Goal: Task Accomplishment & Management: Manage account settings

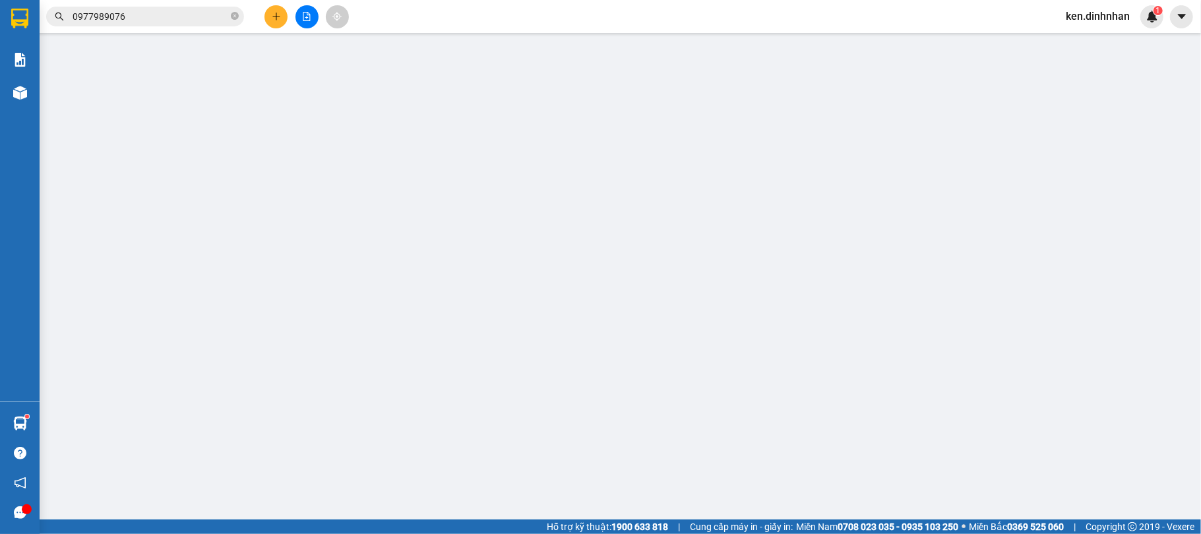
click at [1111, 15] on span "ken.dinhnhan" at bounding box center [1097, 16] width 85 height 16
click at [1093, 43] on span "Đăng xuất" at bounding box center [1104, 41] width 57 height 15
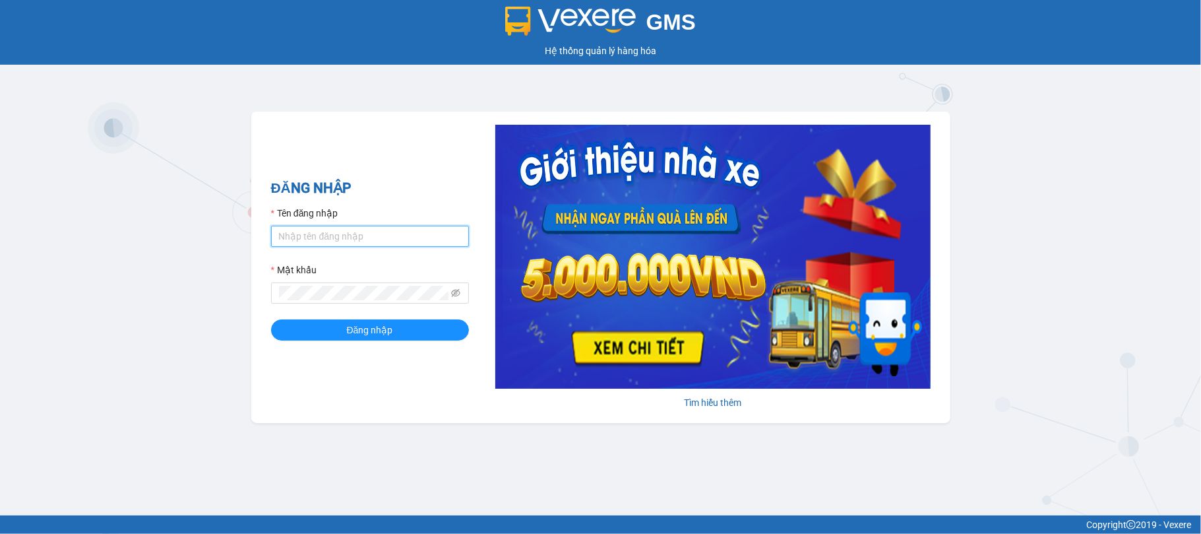
click at [354, 240] on input "Tên đăng nhập" at bounding box center [370, 236] width 198 height 21
type input "truongphucuong.vxr"
click at [402, 228] on input "truongphucuong.vxr" at bounding box center [370, 236] width 198 height 21
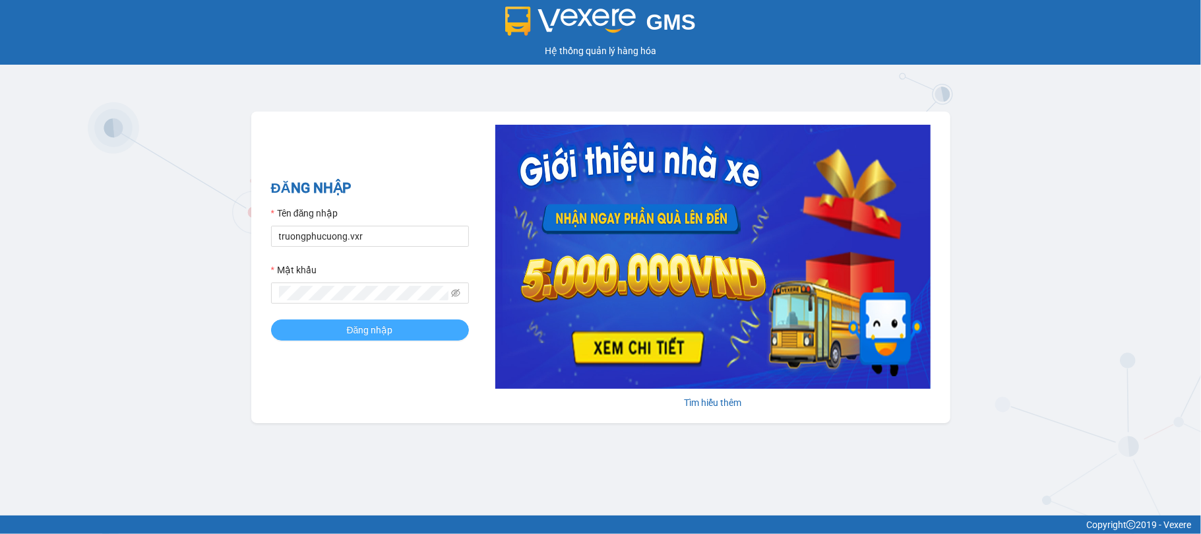
click at [347, 332] on span "Đăng nhập" at bounding box center [370, 329] width 46 height 15
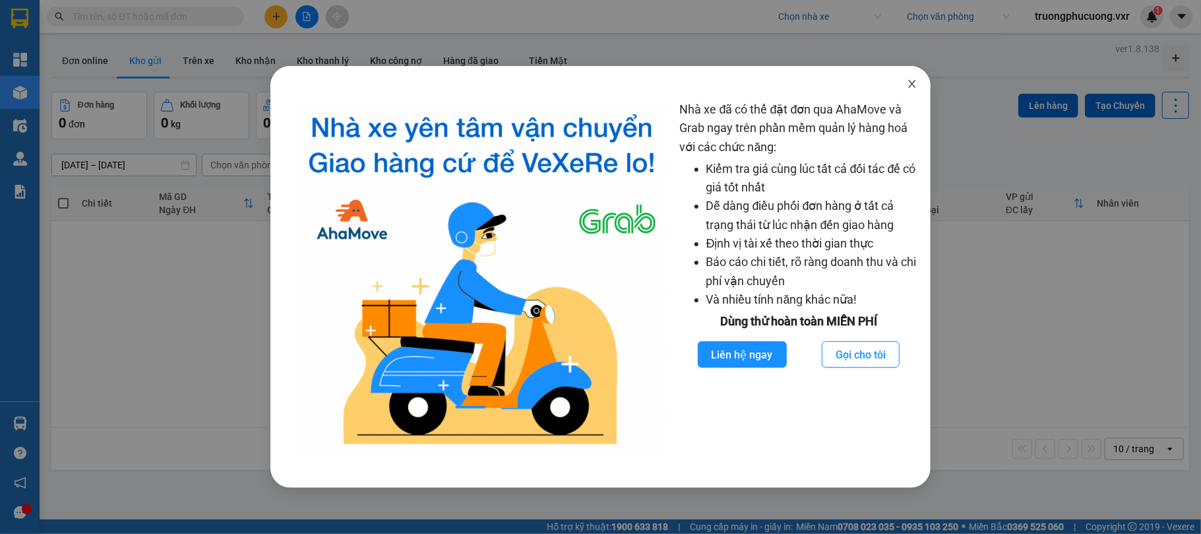
click at [910, 77] on span "Close" at bounding box center [912, 84] width 37 height 37
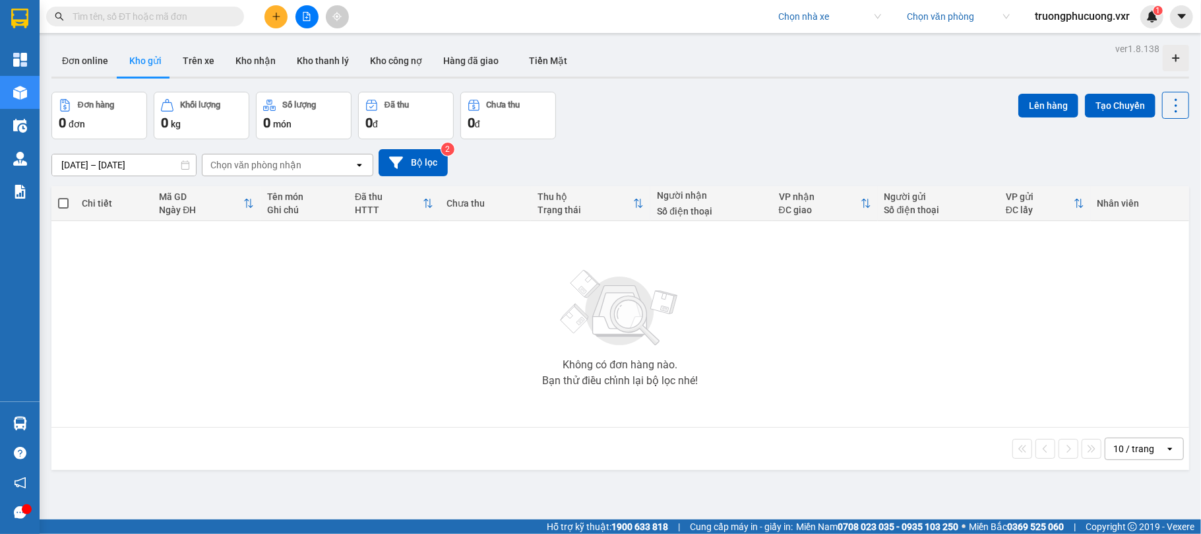
click at [818, 22] on input "search" at bounding box center [825, 17] width 94 height 20
type input "trang ngọc"
click at [791, 44] on div "[PERSON_NAME] Phát" at bounding box center [826, 43] width 103 height 15
click at [778, 73] on div "Đơn online Kho gửi Trên xe Kho nhận Kho thanh lý Kho công nợ Hàng đã giao Tiền …" at bounding box center [620, 62] width 1138 height 35
click at [274, 19] on icon "plus" at bounding box center [276, 16] width 9 height 9
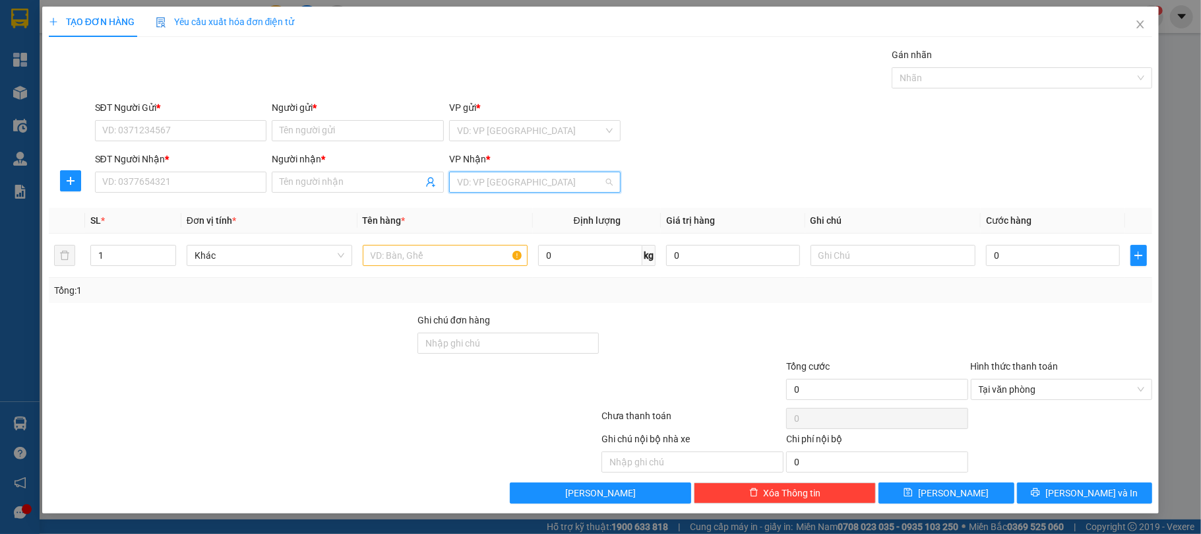
click at [507, 174] on input "search" at bounding box center [530, 182] width 147 height 20
click at [873, 156] on div "SĐT Người Nhận * VD: 0377654321 Người nhận * Tên người nhận VP Nhận * VD: VP Sà…" at bounding box center [623, 175] width 1063 height 46
click at [1145, 32] on span "Close" at bounding box center [1140, 25] width 37 height 37
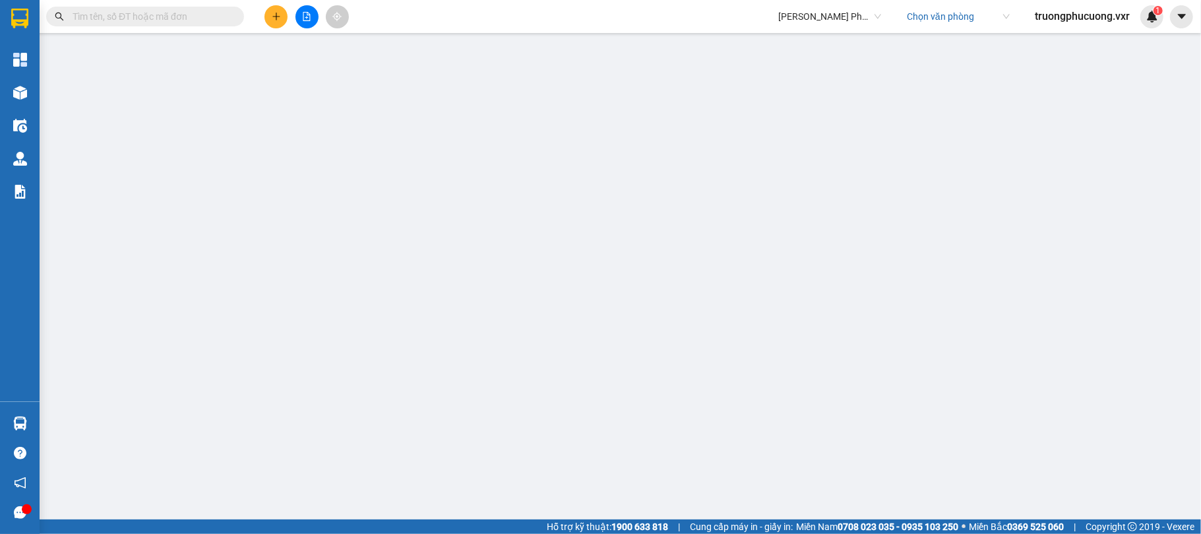
click at [951, 19] on input "search" at bounding box center [954, 17] width 94 height 20
click at [274, 17] on icon "plus" at bounding box center [276, 16] width 9 height 9
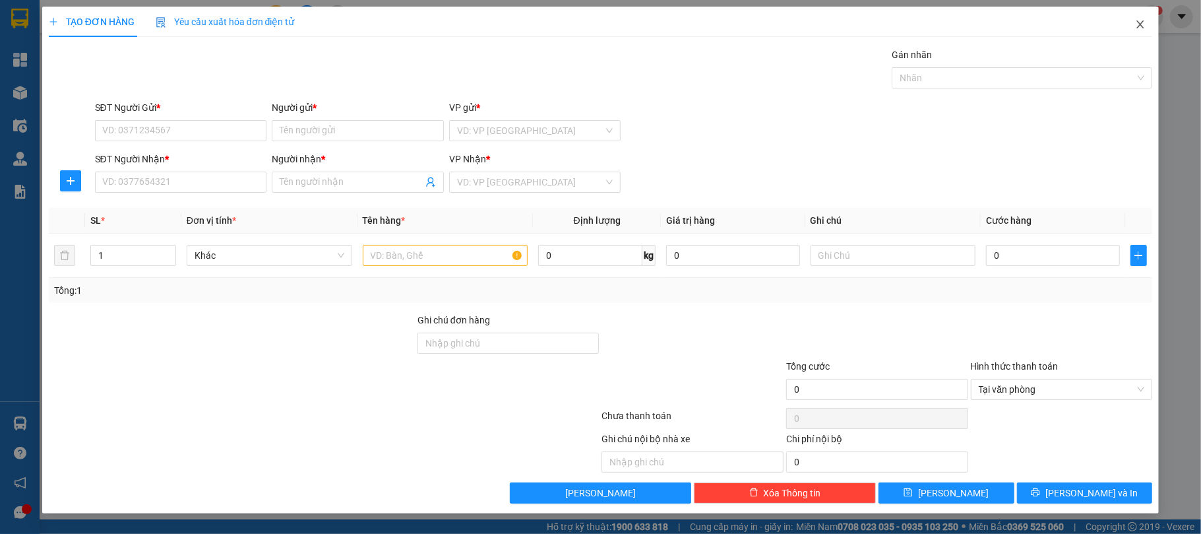
click at [1137, 24] on icon "close" at bounding box center [1140, 24] width 11 height 11
click at [1134, 22] on span "Close" at bounding box center [1140, 25] width 37 height 37
click at [1143, 25] on icon "close" at bounding box center [1140, 24] width 11 height 11
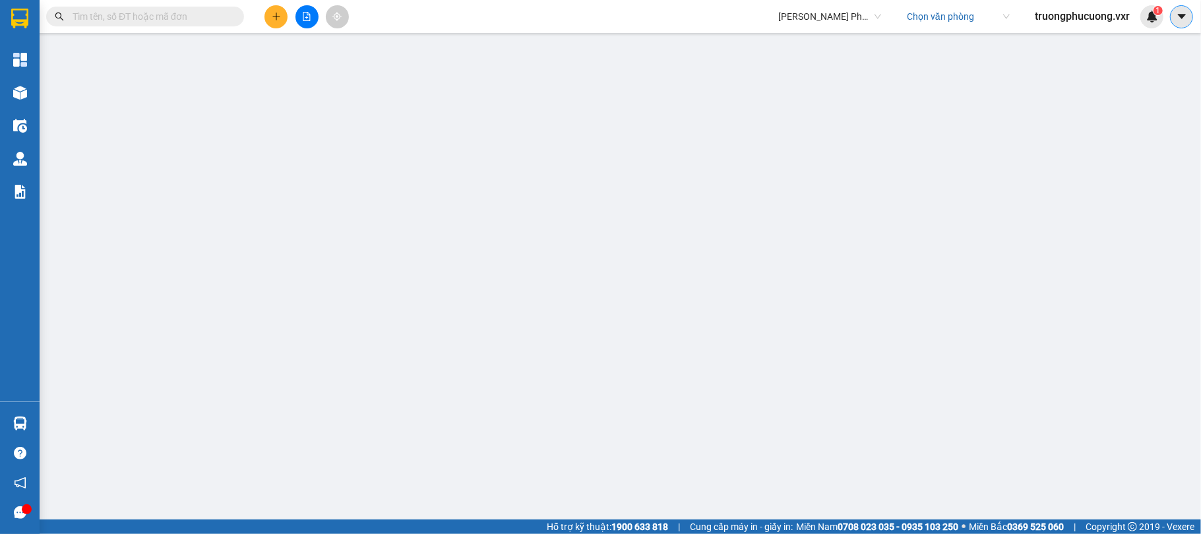
click at [1186, 24] on button at bounding box center [1181, 16] width 23 height 23
click at [1153, 50] on div "Cấu hình nhà xe" at bounding box center [1146, 49] width 67 height 15
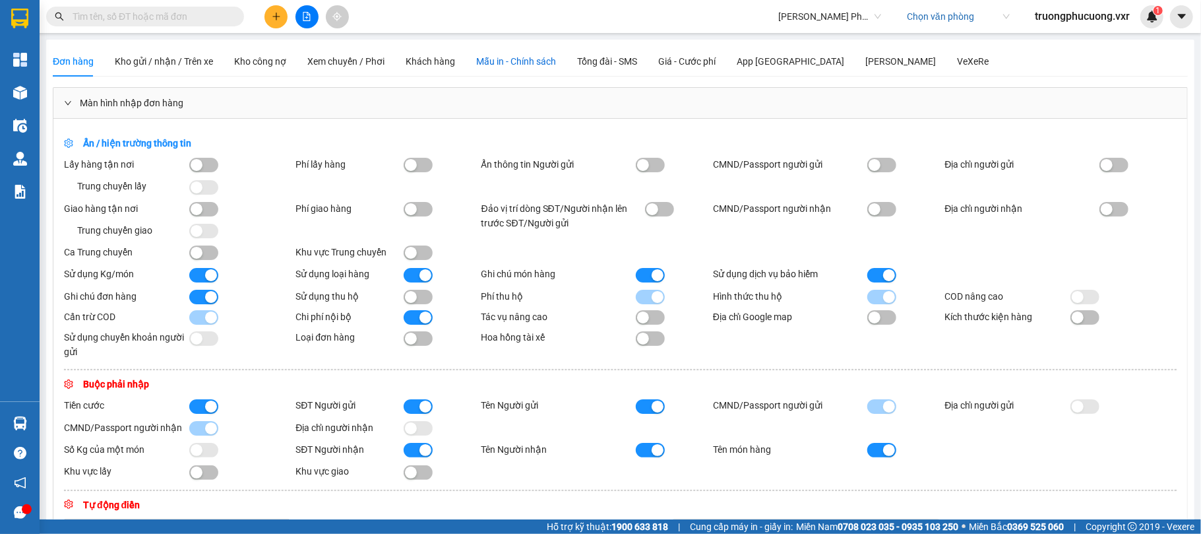
click at [536, 62] on span "Mẫu in - Chính sách" at bounding box center [516, 61] width 80 height 11
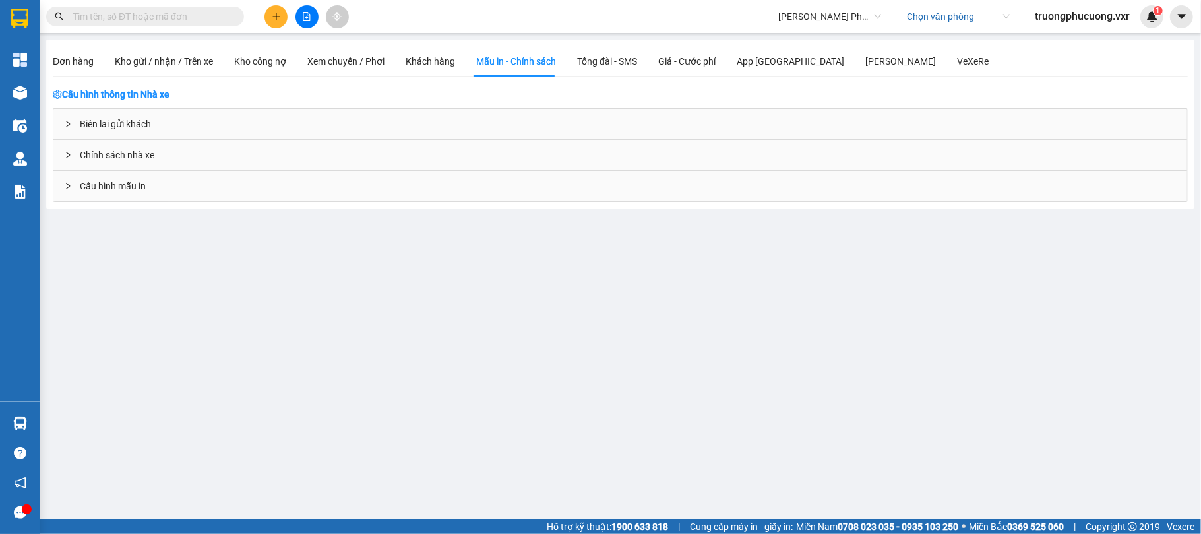
click at [161, 191] on div "Cấu hình mẫu in" at bounding box center [620, 186] width 1134 height 30
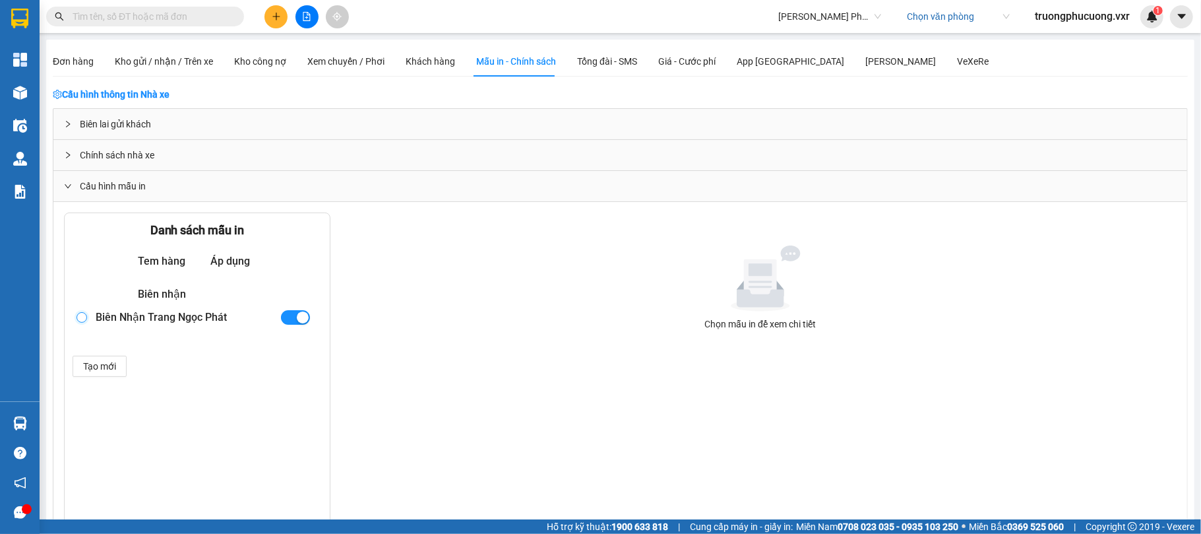
click at [80, 322] on input "radio" at bounding box center [82, 317] width 11 height 11
radio input "true"
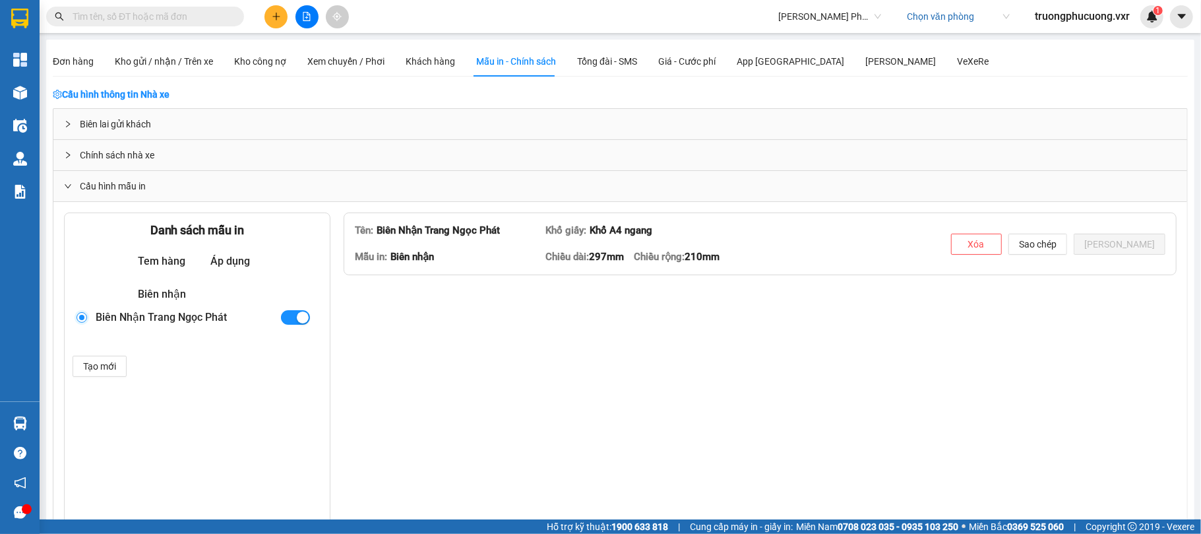
type textarea "<l ipsum="dolo-sitam: consec;"><adip elits="doei-temp: 08in;"><utlabo>ET&Dolore…"
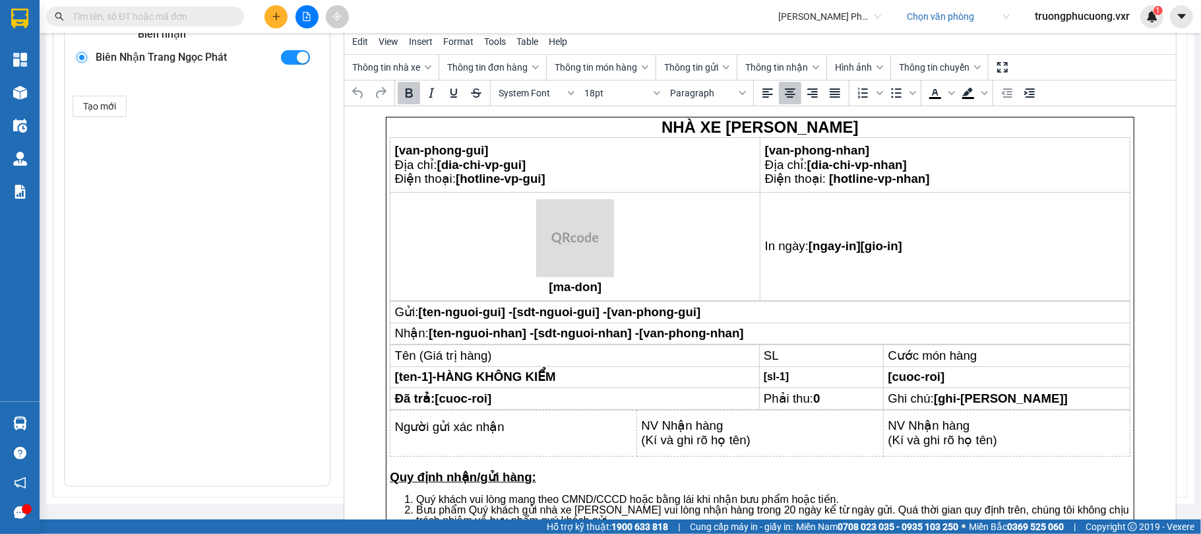
scroll to position [261, 0]
click at [629, 66] on span "Thông tin món hàng" at bounding box center [596, 66] width 82 height 11
click at [520, 44] on span "Table" at bounding box center [527, 40] width 22 height 11
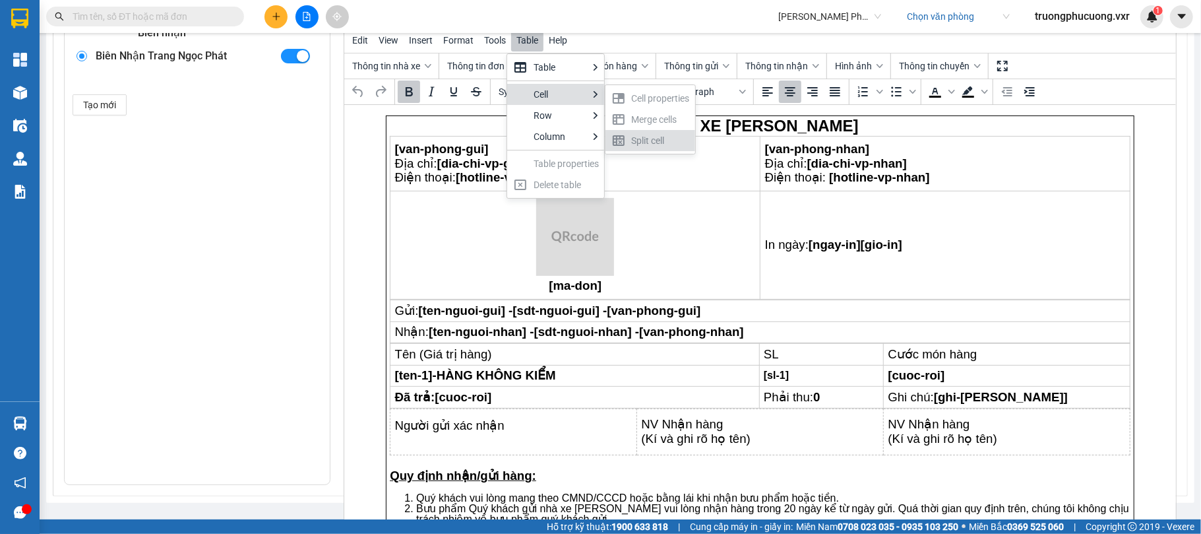
click at [645, 293] on td "[ma-don]" at bounding box center [575, 245] width 370 height 109
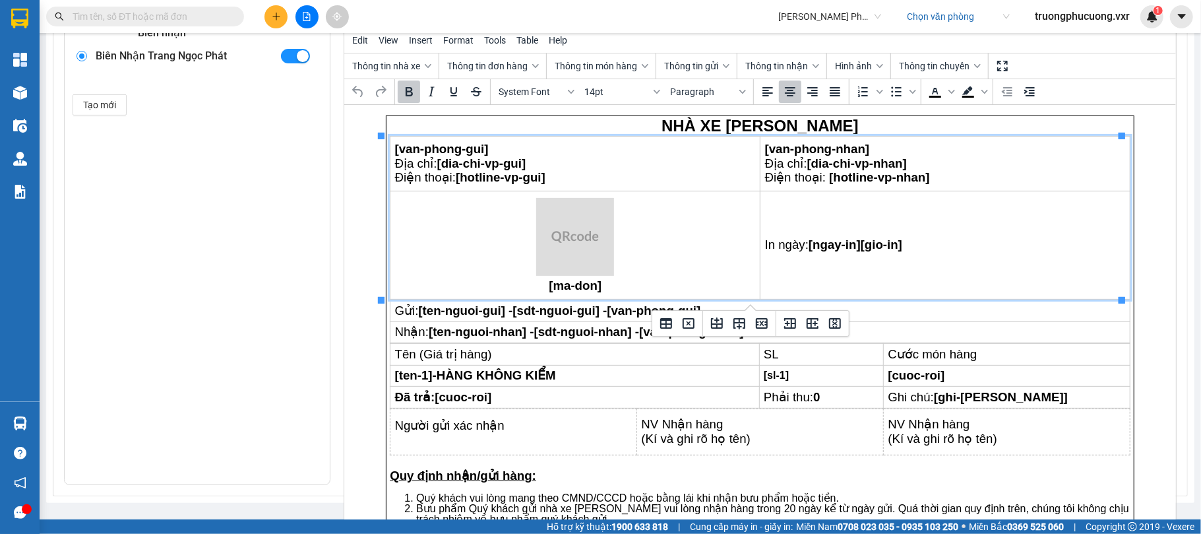
click at [375, 116] on html "NHÀ XE [PERSON_NAME] [van-phong-gui] Địa chỉ: [dia-chi-vp-gui] Điện thoại: [hot…" at bounding box center [760, 378] width 832 height 546
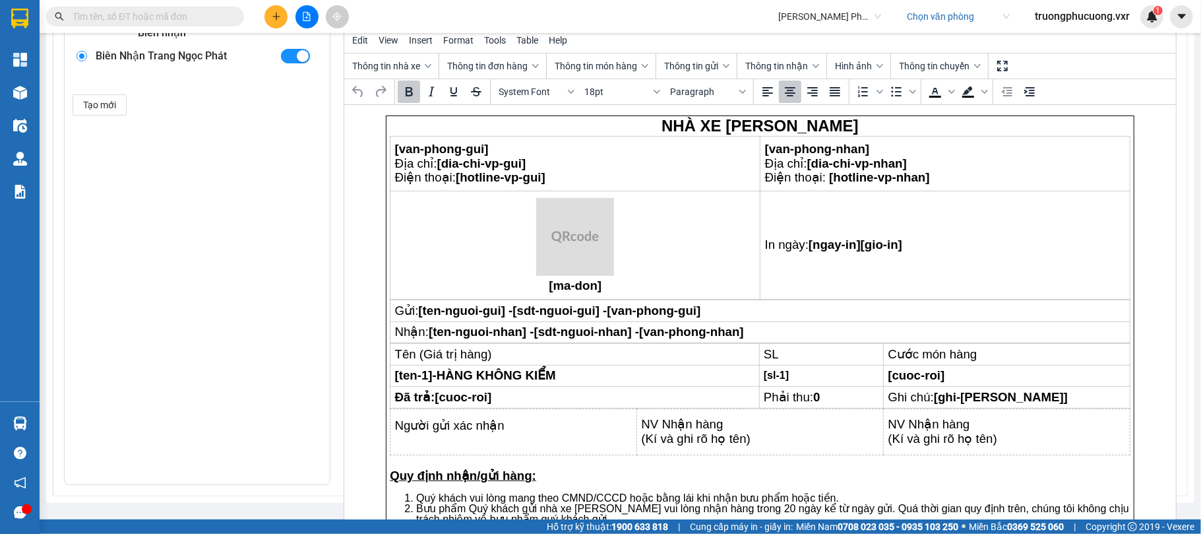
click at [386, 116] on body "NHÀ XE [PERSON_NAME] [van-phong-gui] Địa chỉ: [dia-chi-vp-gui] Điện thoại: [hot…" at bounding box center [760, 377] width 749 height 525
click at [528, 132] on p "NHÀ XE [PERSON_NAME]" at bounding box center [760, 126] width 741 height 16
click at [388, 38] on span "View" at bounding box center [389, 40] width 20 height 11
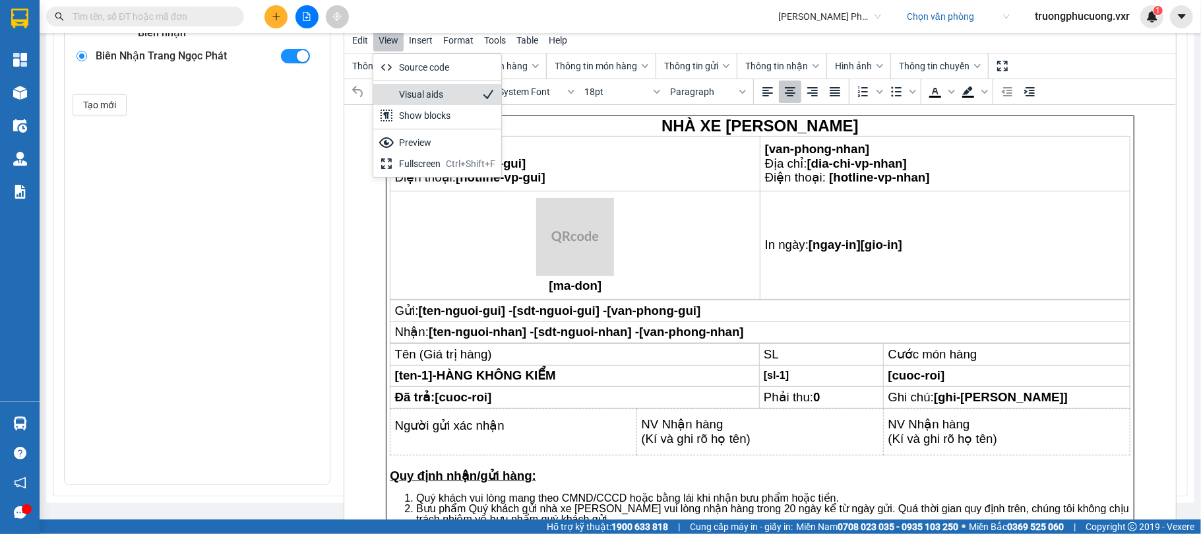
click at [409, 101] on div "Visual aids" at bounding box center [437, 94] width 75 height 16
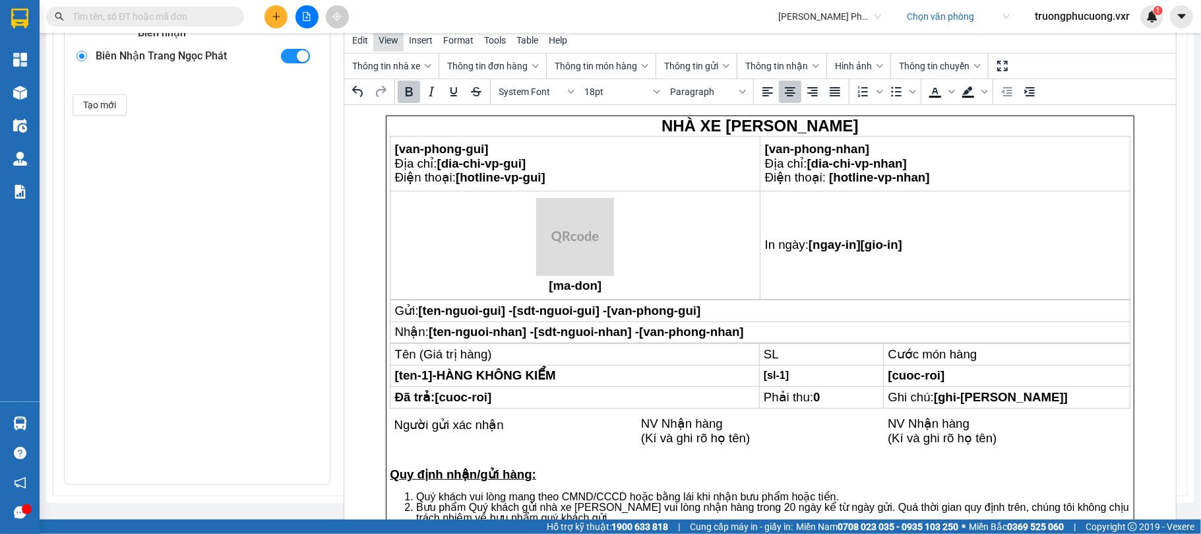
click at [386, 51] on button "View" at bounding box center [388, 40] width 30 height 22
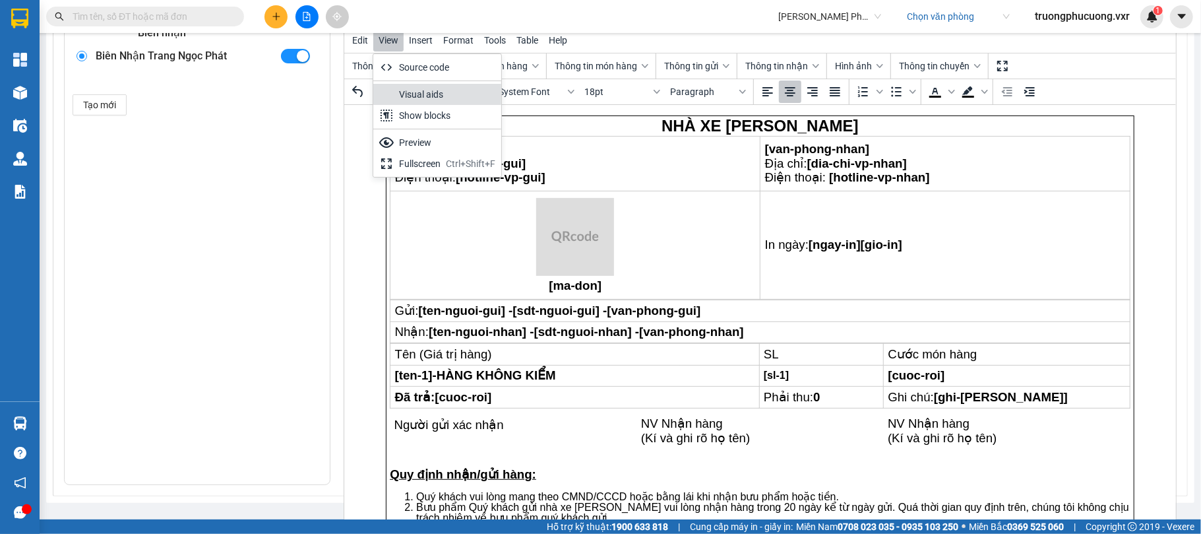
click at [401, 90] on div "Visual aids" at bounding box center [437, 94] width 75 height 16
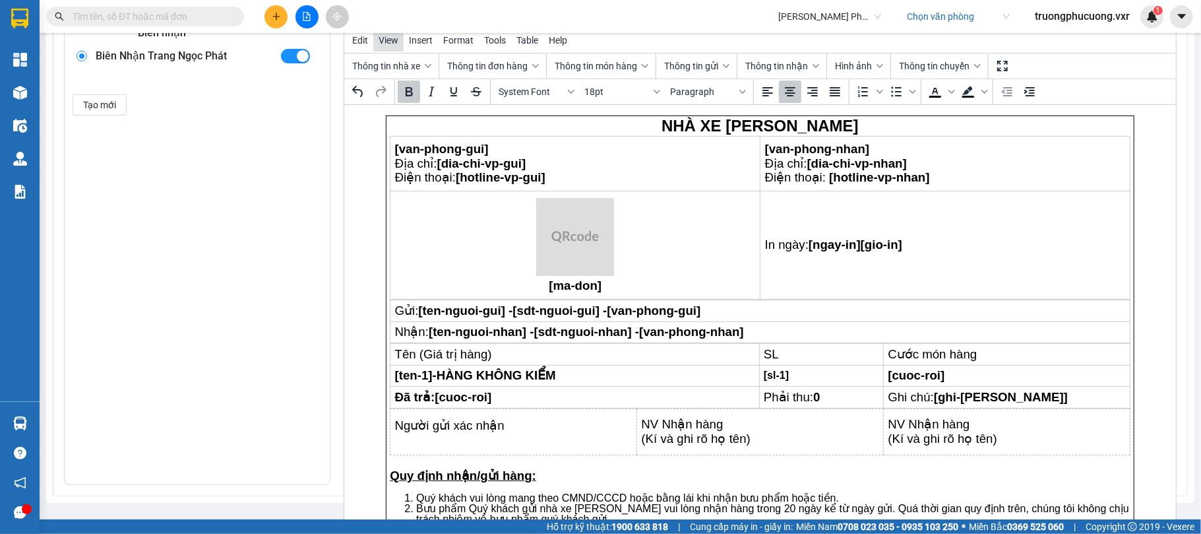
click at [391, 44] on span "View" at bounding box center [389, 40] width 20 height 11
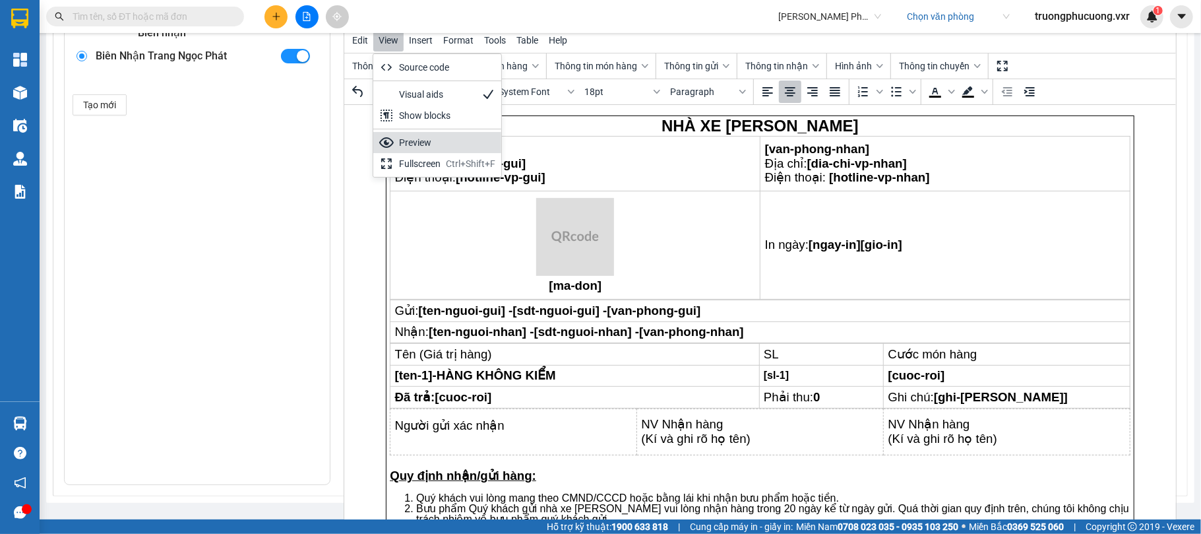
click at [418, 144] on div "Preview" at bounding box center [448, 143] width 96 height 16
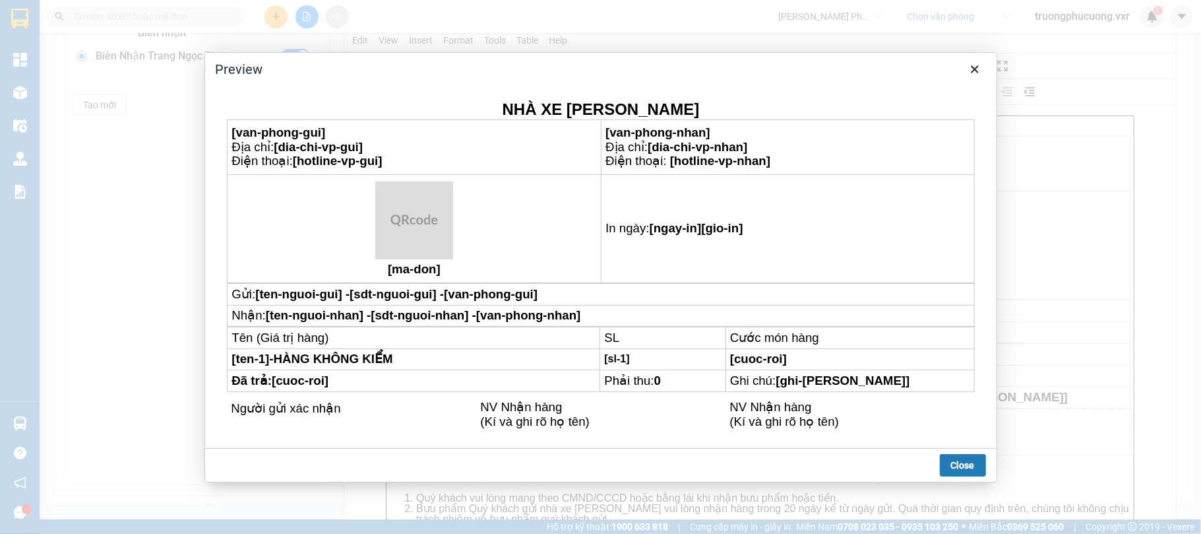
scroll to position [0, 0]
click at [977, 462] on button "Close" at bounding box center [963, 465] width 46 height 22
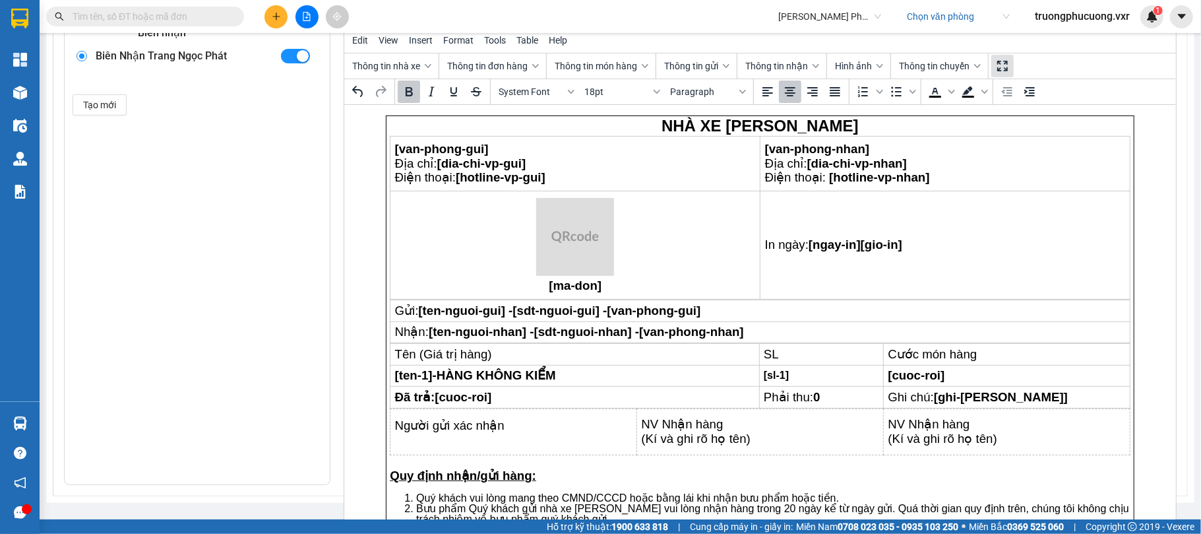
click at [1005, 71] on icon "Fullscreen" at bounding box center [1002, 66] width 11 height 11
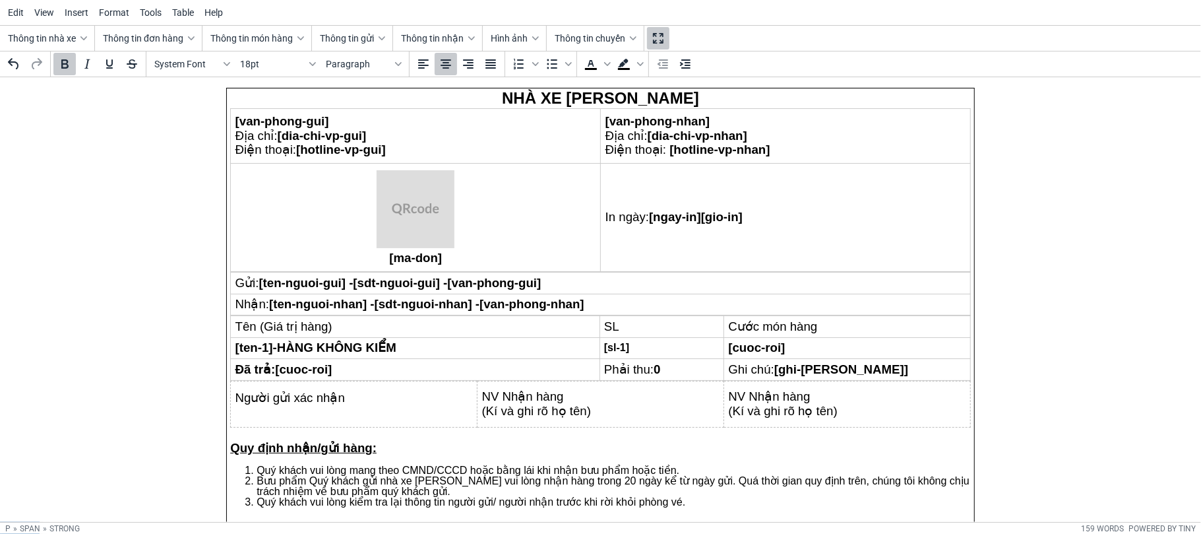
click at [663, 35] on icon "Fullscreen" at bounding box center [658, 38] width 11 height 11
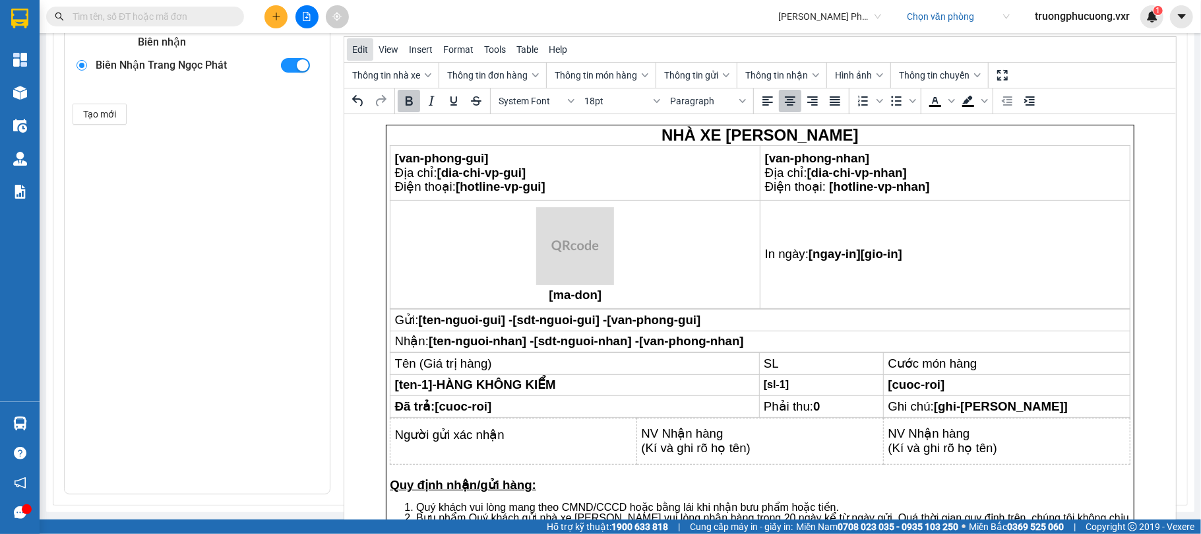
click at [361, 42] on button "Edit" at bounding box center [360, 49] width 26 height 22
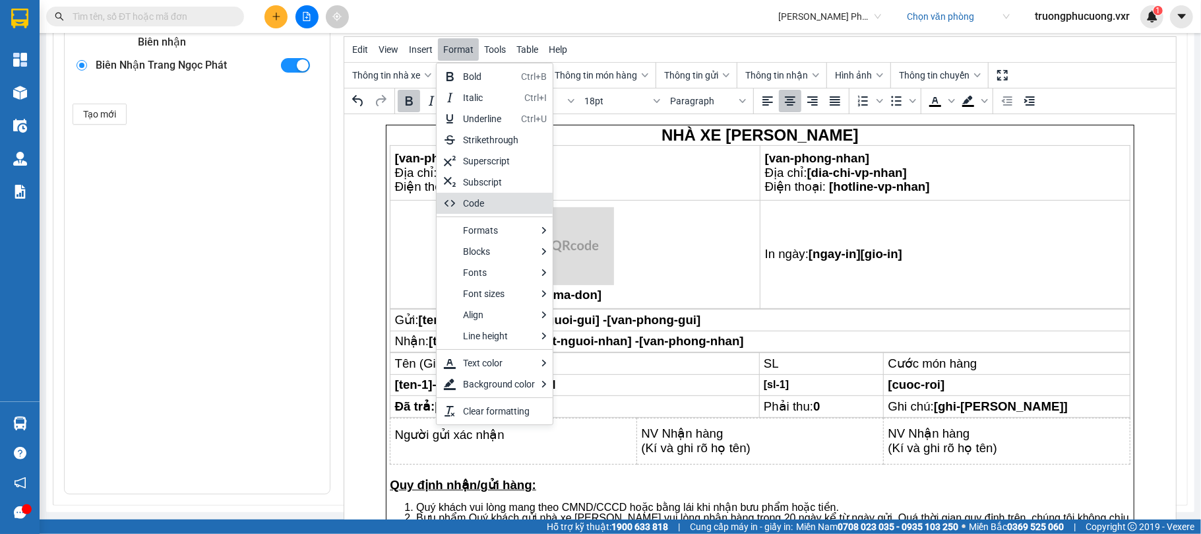
drag, startPoint x: 459, startPoint y: 246, endPoint x: 459, endPoint y: 189, distance: 57.4
click at [459, 207] on div "Bold Ctrl+B Italic Ctrl+I Underline Ctrl+U Strikethrough Superscript Subscript …" at bounding box center [494, 244] width 117 height 362
click at [341, 169] on div "Danh sách mẫu in Tem hàng Áp dụng Biên nhận Biên Nhận Trang Ngọc Phát Tạo mới T…" at bounding box center [620, 227] width 1113 height 534
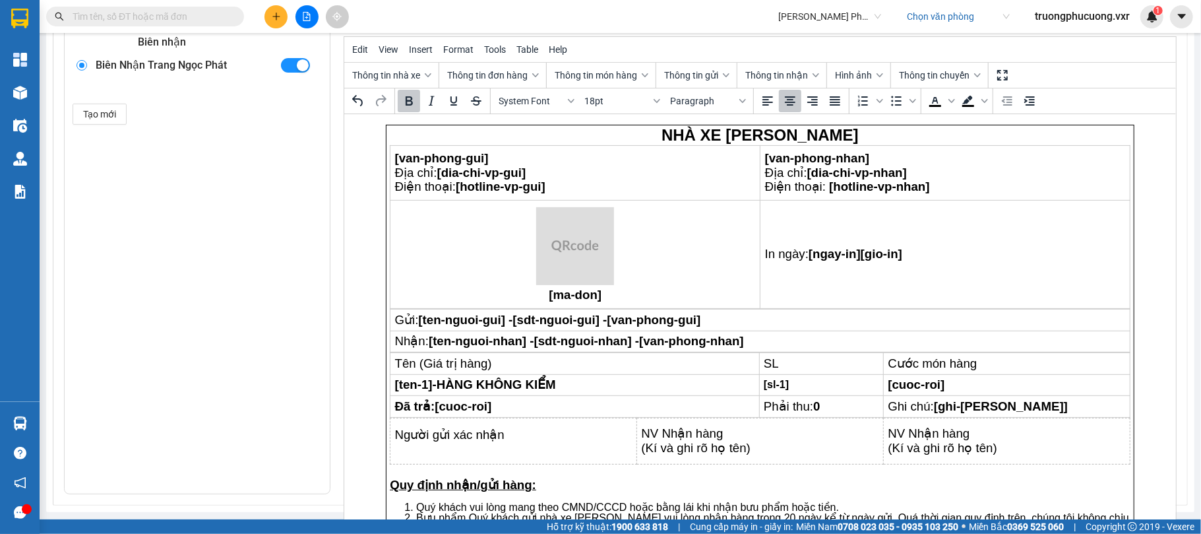
click at [374, 139] on html "NHÀ XE [PERSON_NAME] [van-phong-gui] Địa chỉ: [dia-chi-vp-gui] Điện thoại: [hot…" at bounding box center [760, 387] width 832 height 546
click at [390, 139] on p "NHÀ XE [PERSON_NAME]" at bounding box center [760, 135] width 741 height 16
click at [395, 171] on span "Địa chỉ: [dia-chi-vp-gui]" at bounding box center [460, 173] width 131 height 14
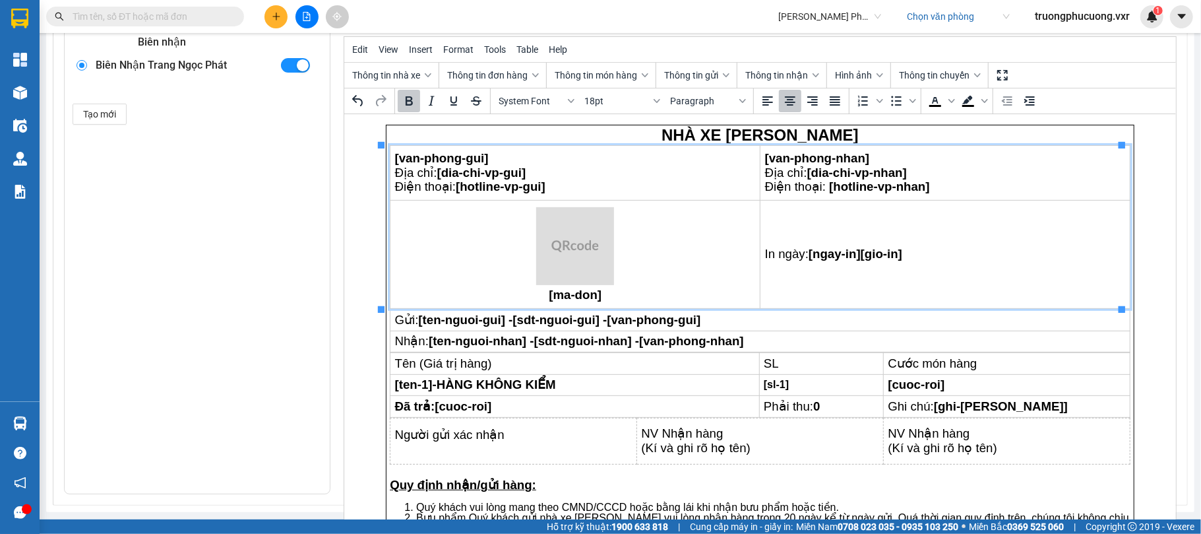
click at [414, 121] on html "NHÀ XE [PERSON_NAME] [van-phong-gui] Địa chỉ: [dia-chi-vp-gui] Điện thoại: [hot…" at bounding box center [760, 387] width 832 height 546
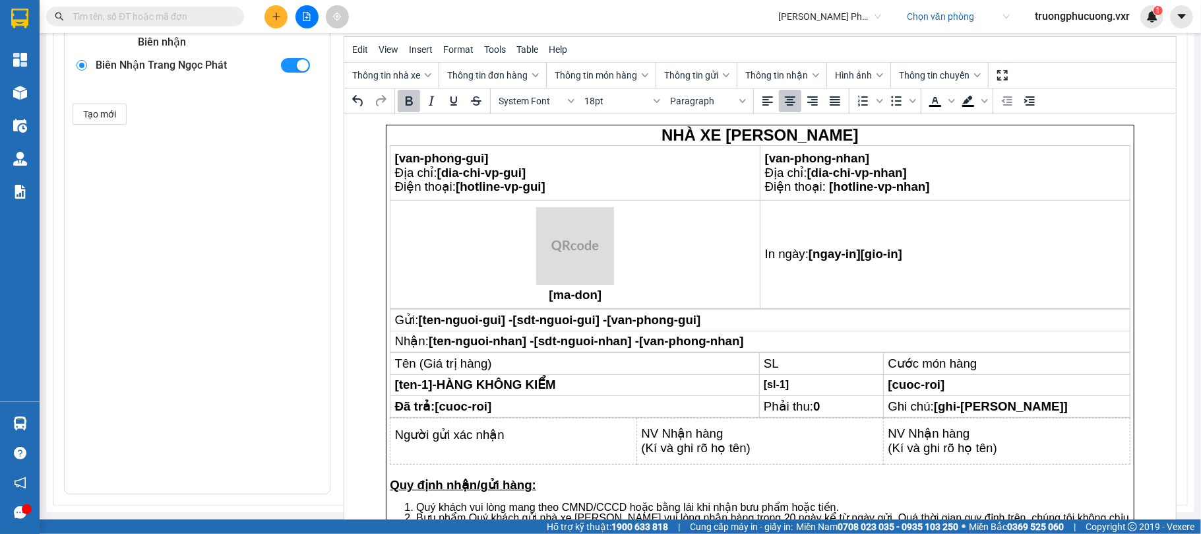
click at [405, 125] on body "NHÀ XE [PERSON_NAME] [van-phong-gui] Địa chỉ: [dia-chi-vp-gui] Điện thoại: [hot…" at bounding box center [760, 387] width 749 height 525
drag, startPoint x: 404, startPoint y: 125, endPoint x: 385, endPoint y: 125, distance: 18.5
click at [386, 125] on body "NHÀ XE [PERSON_NAME] [van-phong-gui] Địa chỉ: [dia-chi-vp-gui] Điện thoại: [hot…" at bounding box center [760, 387] width 749 height 525
click at [385, 123] on html "NHÀ XE [PERSON_NAME] [van-phong-gui] Địa chỉ: [dia-chi-vp-gui] Điện thoại: [hot…" at bounding box center [760, 387] width 832 height 546
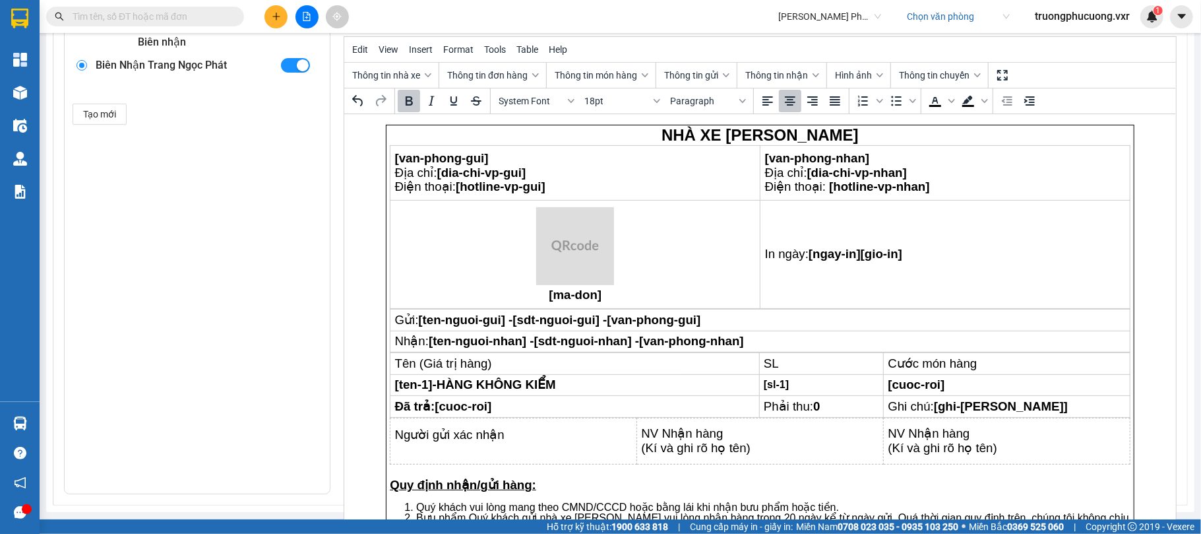
click at [385, 123] on html "NHÀ XE [PERSON_NAME] [van-phong-gui] Địa chỉ: [dia-chi-vp-gui] Điện thoại: [hot…" at bounding box center [760, 387] width 832 height 546
click at [583, 131] on p "NHÀ XE [PERSON_NAME]" at bounding box center [760, 135] width 741 height 16
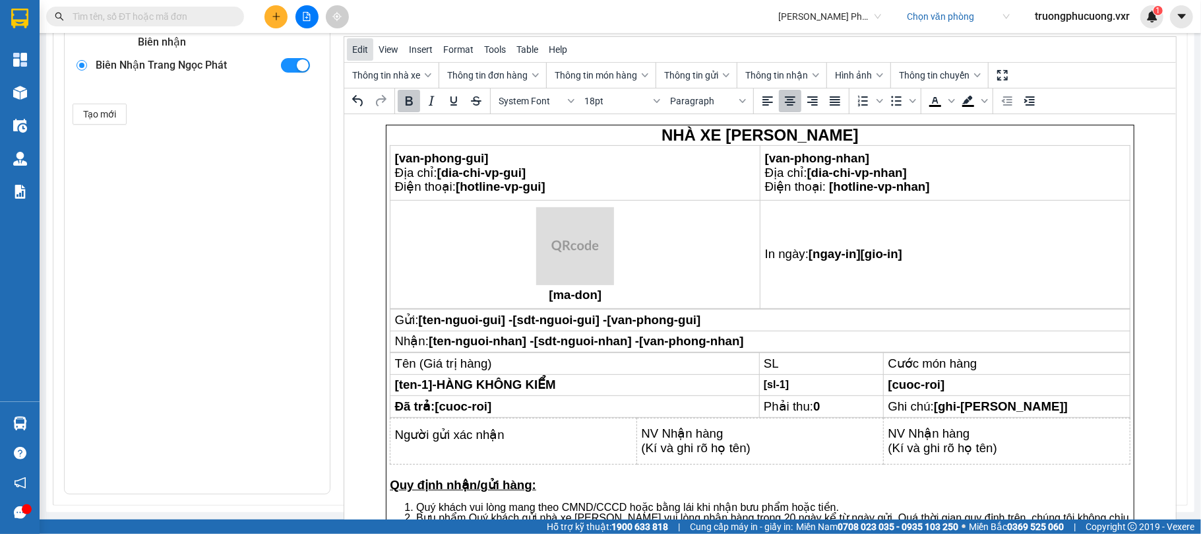
click at [356, 53] on span "Edit" at bounding box center [360, 49] width 16 height 11
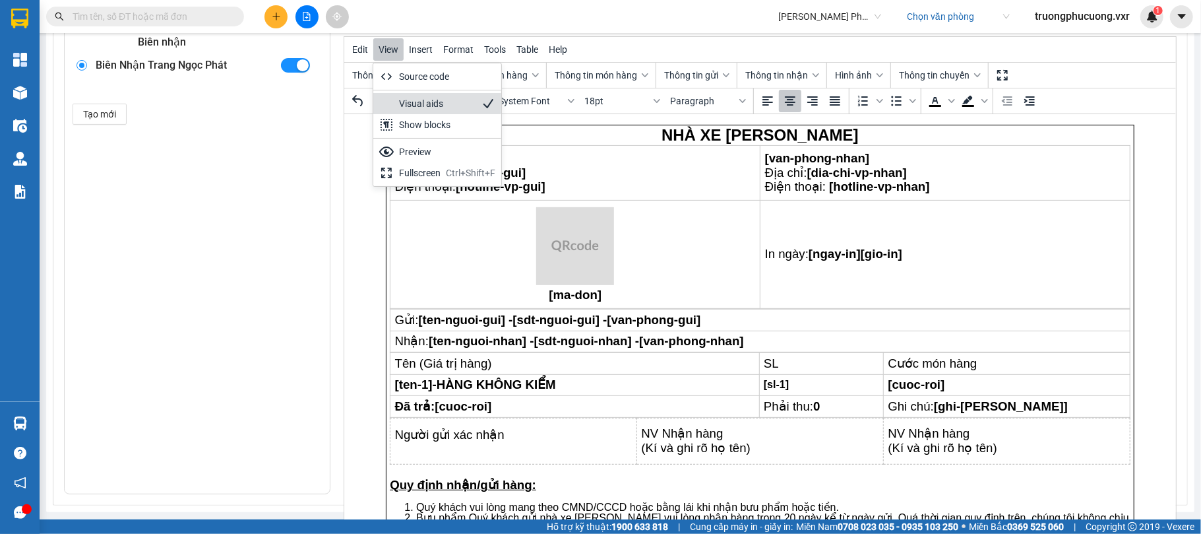
click at [393, 98] on div at bounding box center [387, 104] width 16 height 16
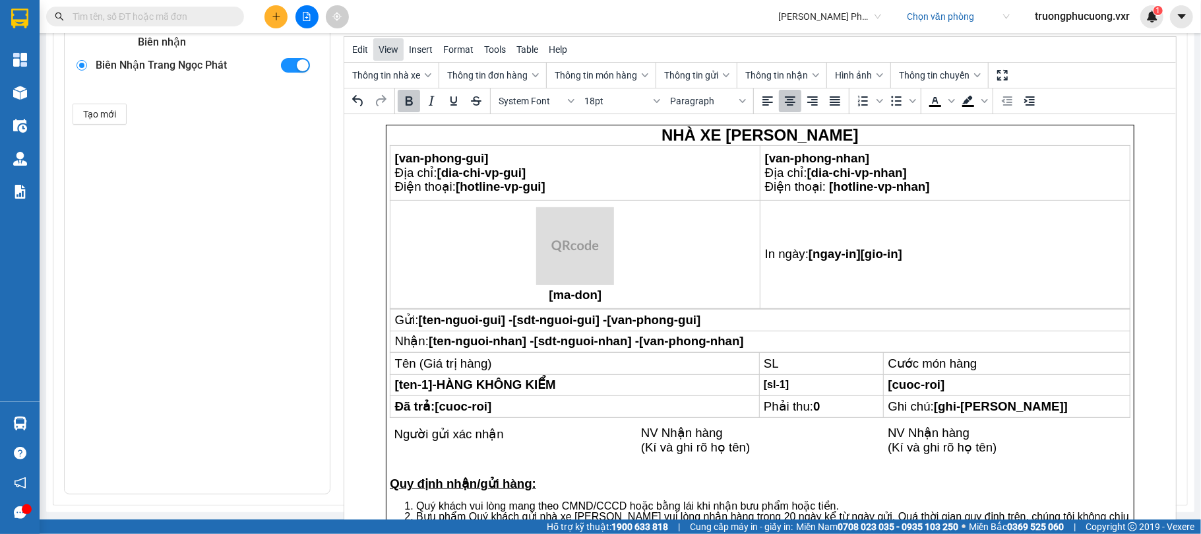
click at [388, 55] on span "View" at bounding box center [389, 49] width 20 height 11
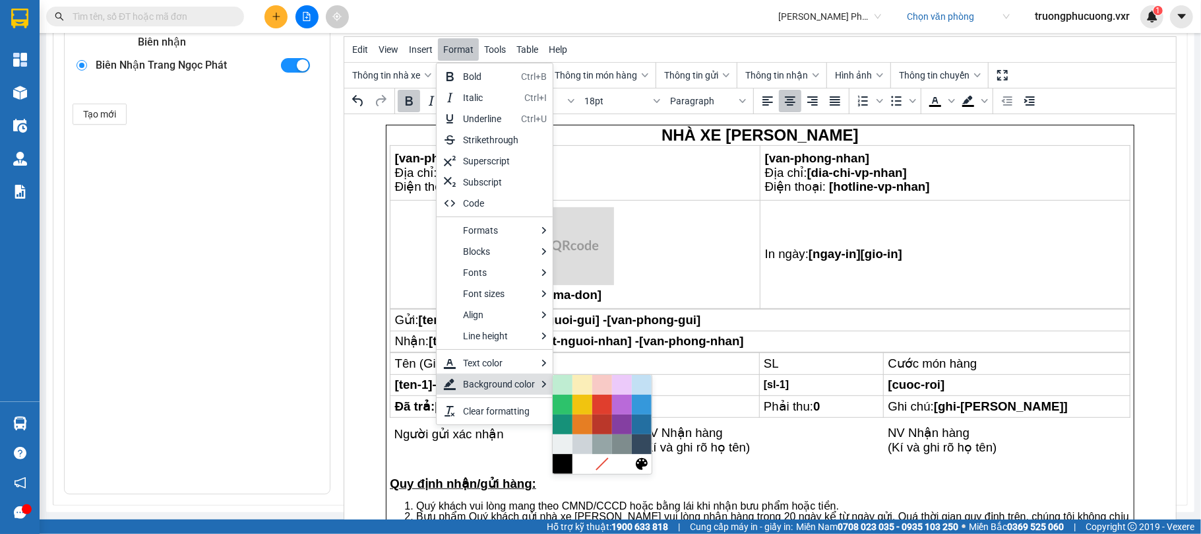
click at [273, 297] on div "Danh sách mẫu in Tem hàng Áp dụng Biên nhận Biên Nhận Trang Ngọc Phát Tạo mới" at bounding box center [197, 227] width 266 height 534
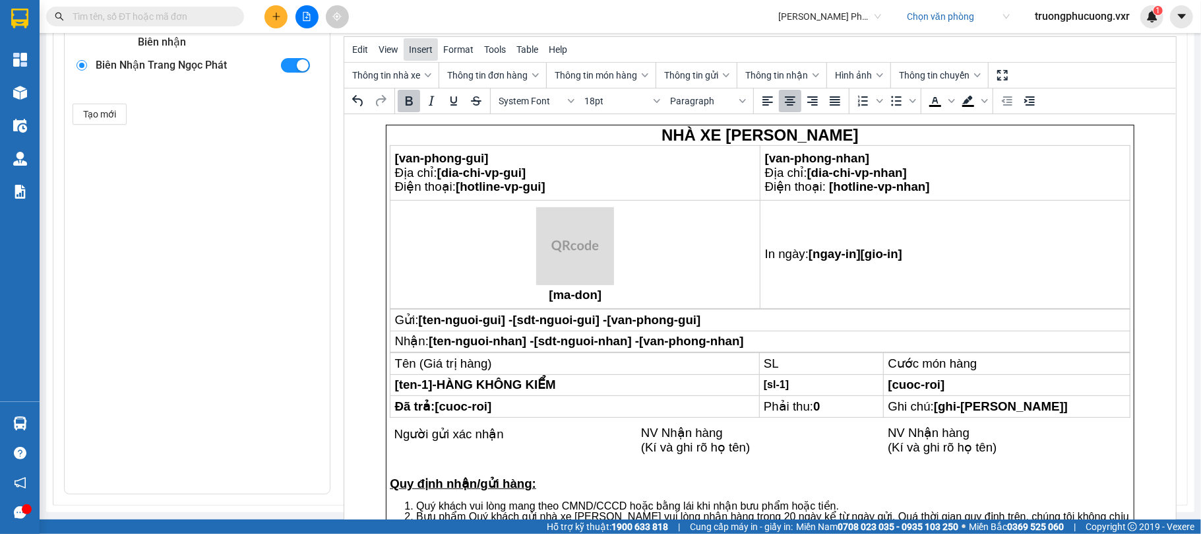
click at [415, 51] on span "Insert" at bounding box center [421, 49] width 24 height 11
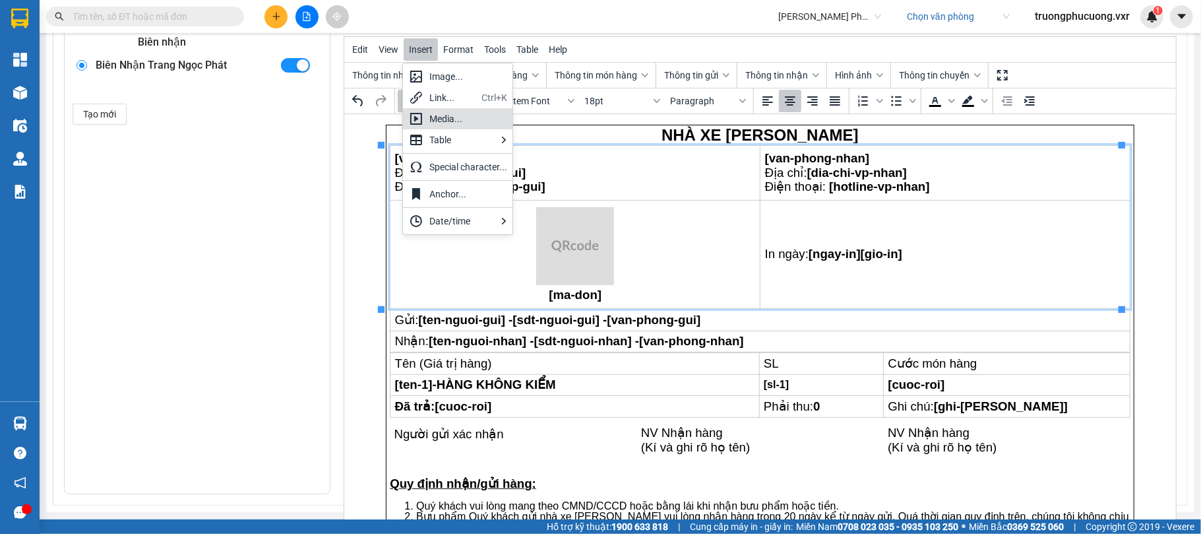
click at [830, 156] on span "[van-phong-nhan]" at bounding box center [817, 158] width 105 height 14
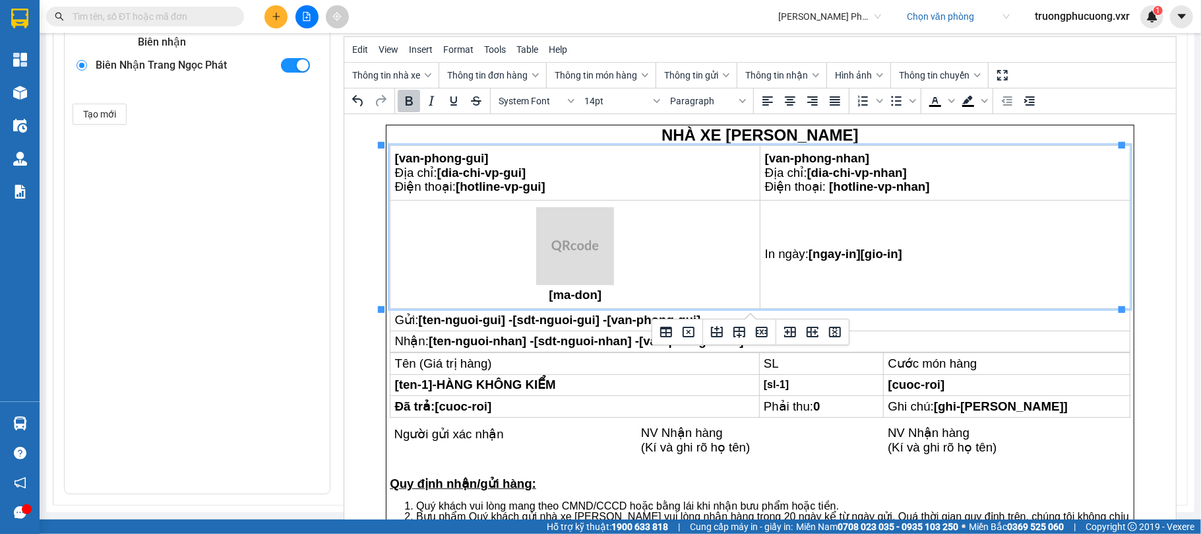
click at [904, 141] on p "NHÀ XE [PERSON_NAME]" at bounding box center [760, 135] width 741 height 16
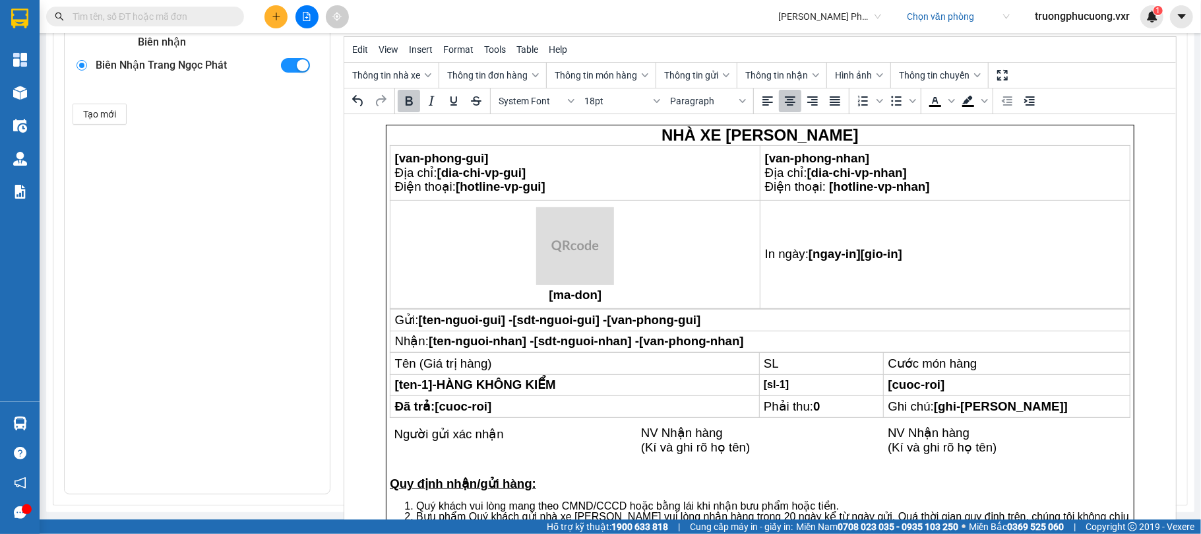
click at [930, 125] on body "NHÀ XE [PERSON_NAME] [van-phong-gui] Địa chỉ: [dia-chi-vp-gui] Điện thoại: [hot…" at bounding box center [760, 387] width 749 height 525
click at [386, 53] on span "View" at bounding box center [389, 49] width 20 height 11
